Goal: Information Seeking & Learning: Learn about a topic

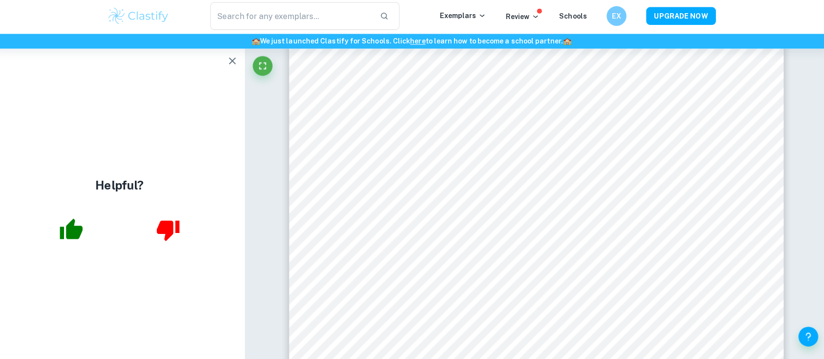
scroll to position [2410, 0]
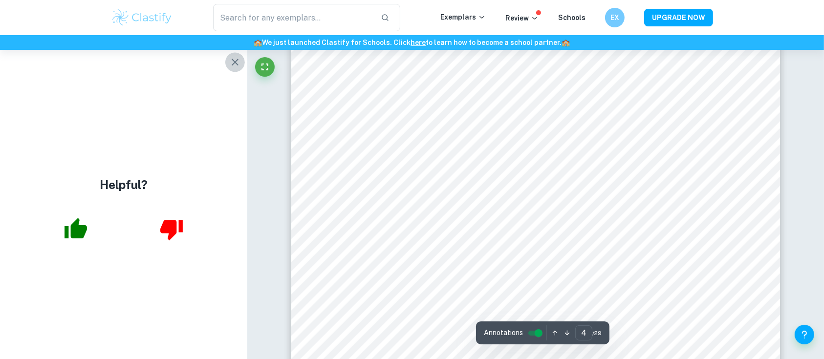
click at [234, 59] on icon "button" at bounding box center [235, 62] width 12 height 12
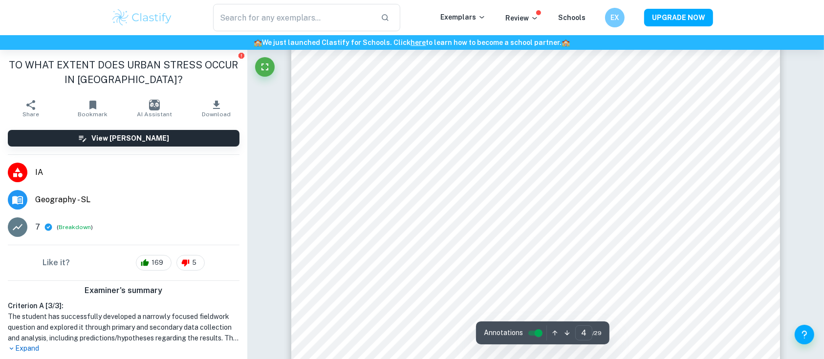
scroll to position [2304, 0]
click at [468, 63] on div at bounding box center [401, 311] width 221 height 505
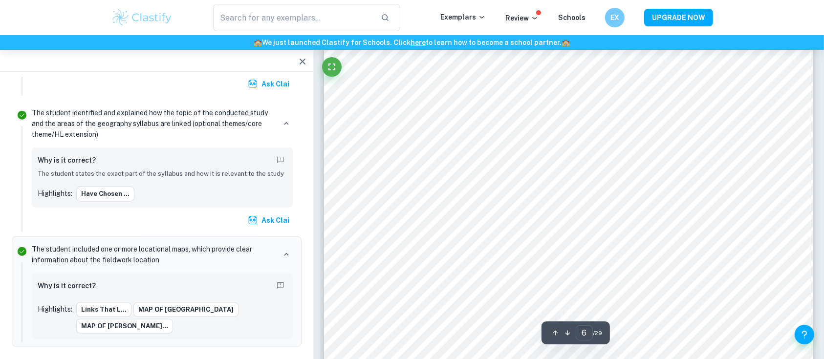
scroll to position [3647, 0]
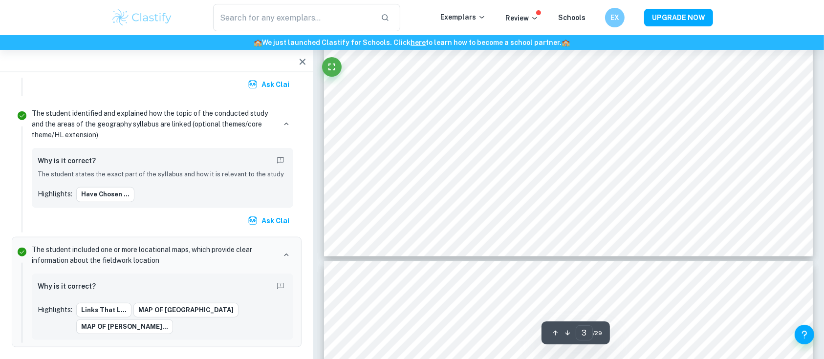
type input "4"
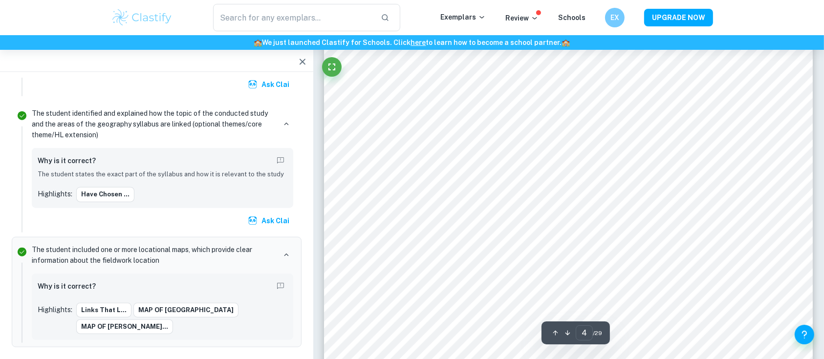
scroll to position [2539, 0]
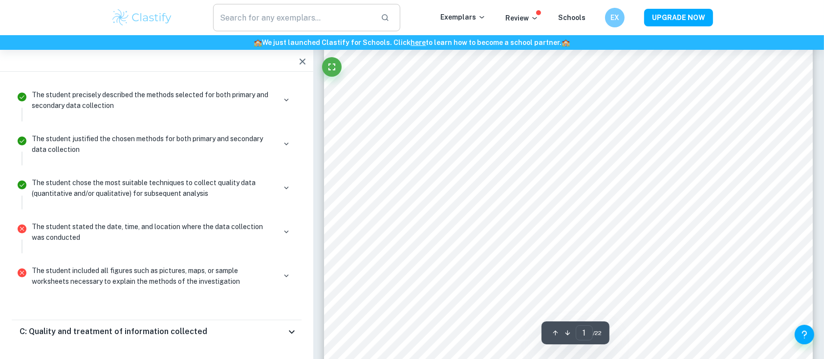
scroll to position [59, 0]
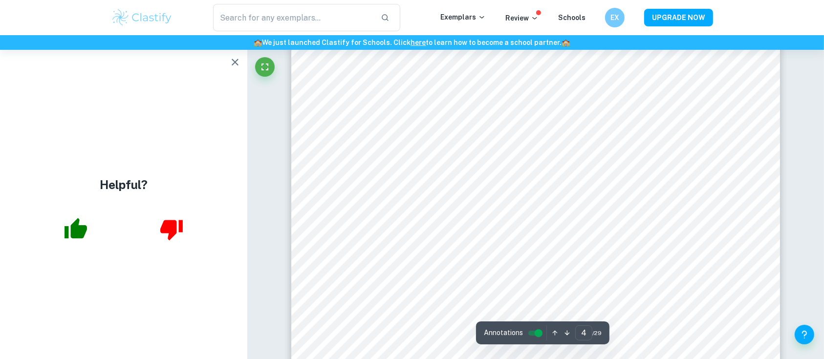
scroll to position [2614, 0]
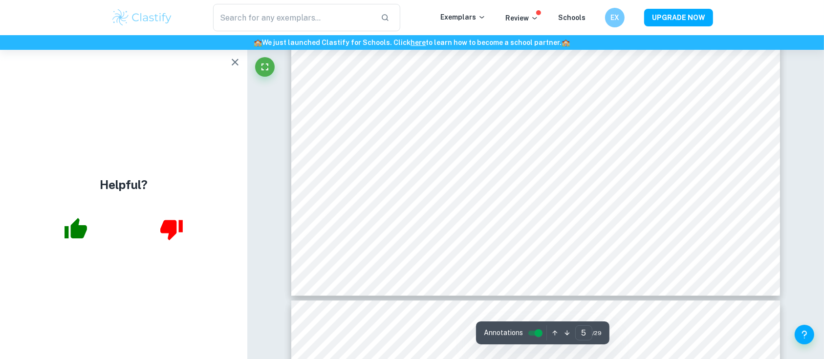
type input "4"
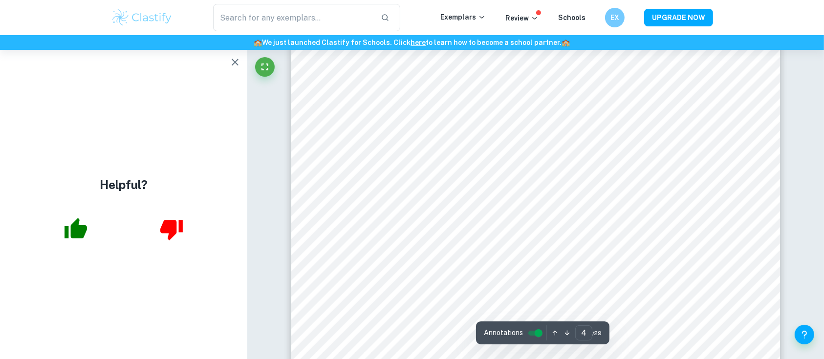
scroll to position [2561, 0]
